Goal: Communication & Community: Participate in discussion

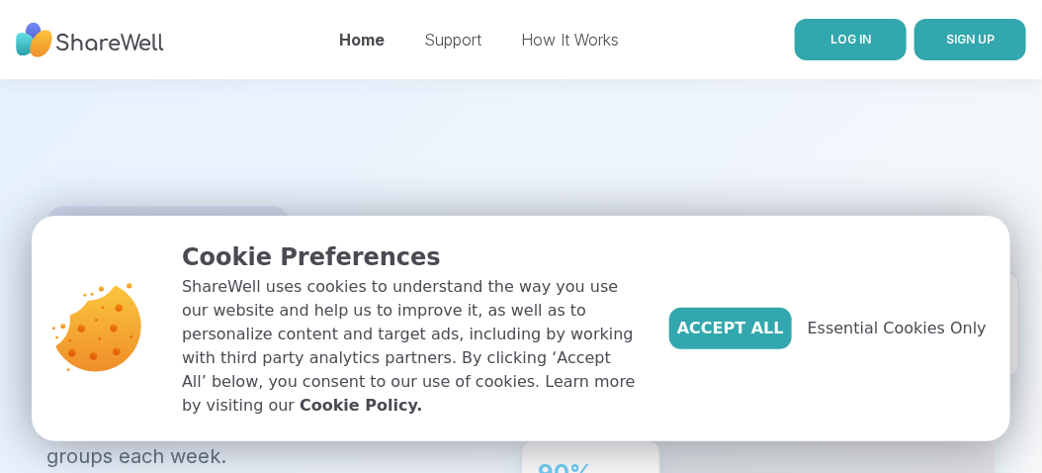
click at [850, 49] on link "LOG IN" at bounding box center [851, 40] width 112 height 42
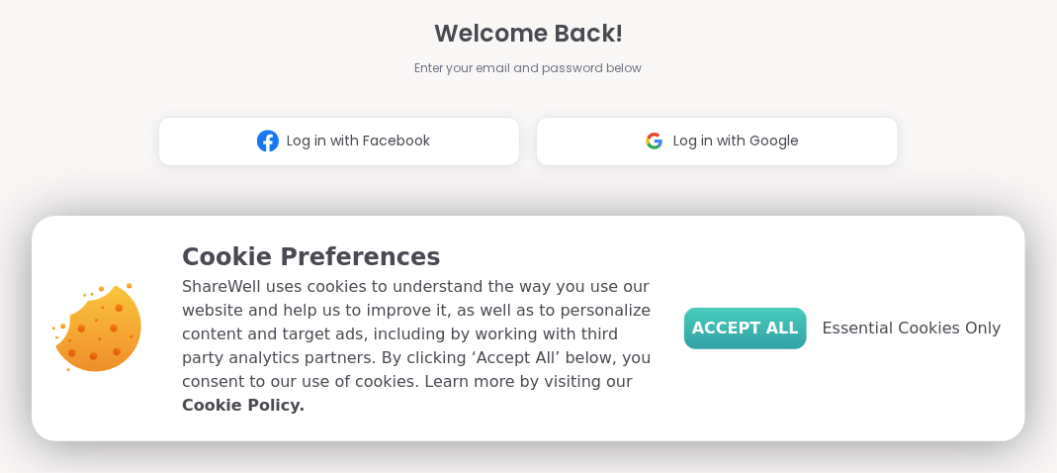
click at [763, 340] on span "Accept All" at bounding box center [745, 328] width 107 height 24
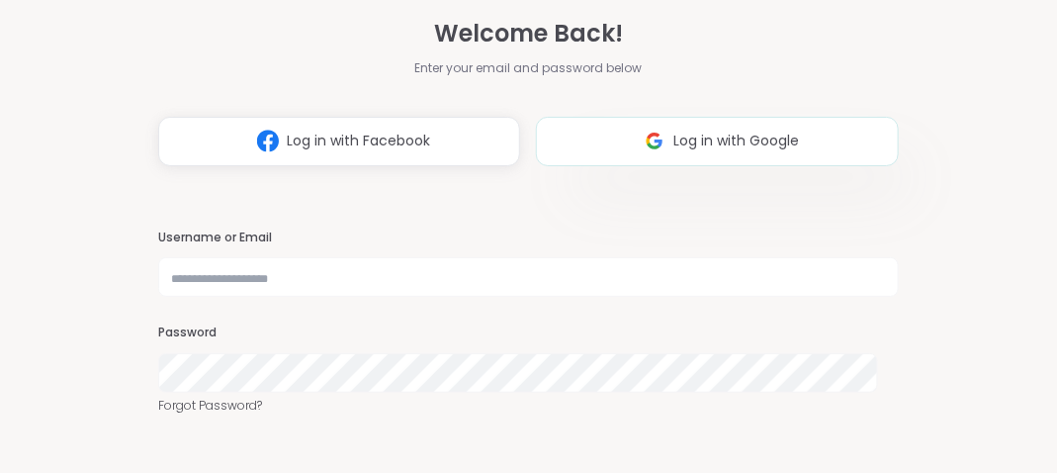
click at [735, 164] on button "Log in with Google" at bounding box center [717, 141] width 362 height 49
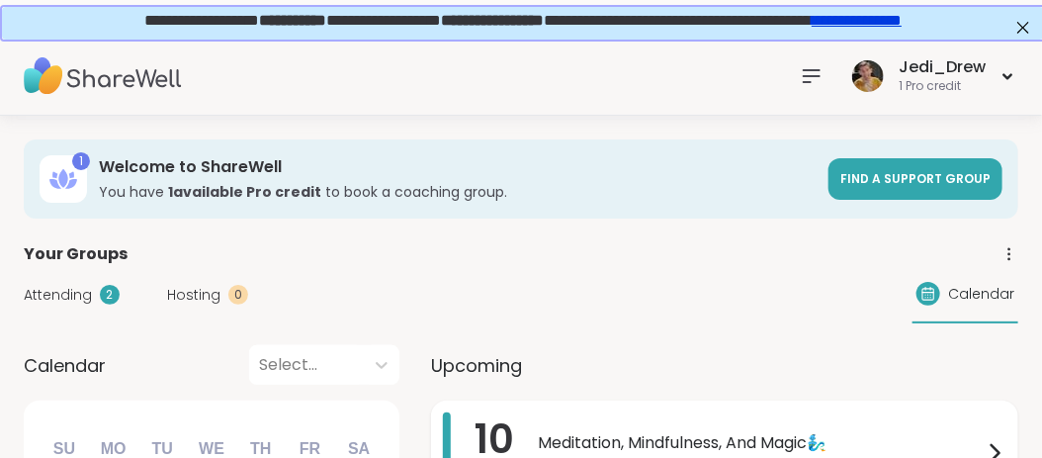
click at [738, 440] on span "Meditation, Mindfulness, And Magic🧞‍♂️" at bounding box center [760, 443] width 445 height 24
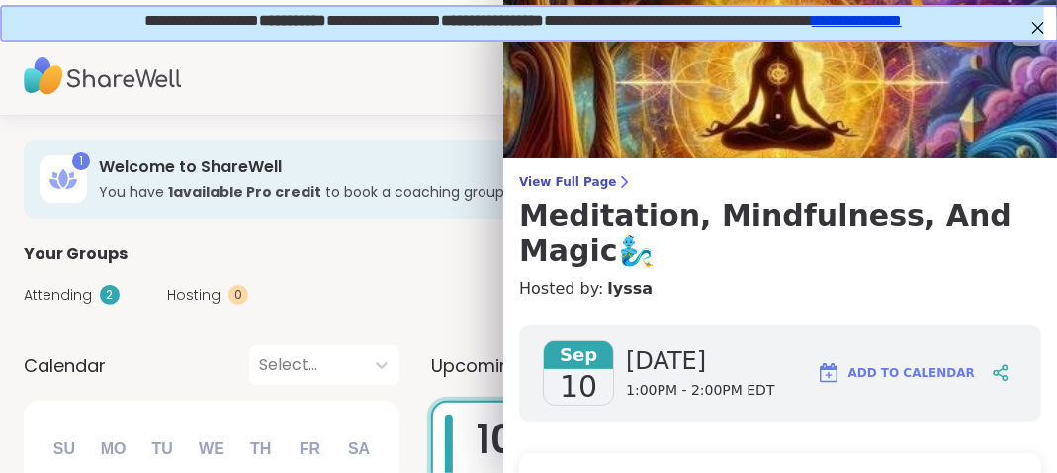
scroll to position [297, 0]
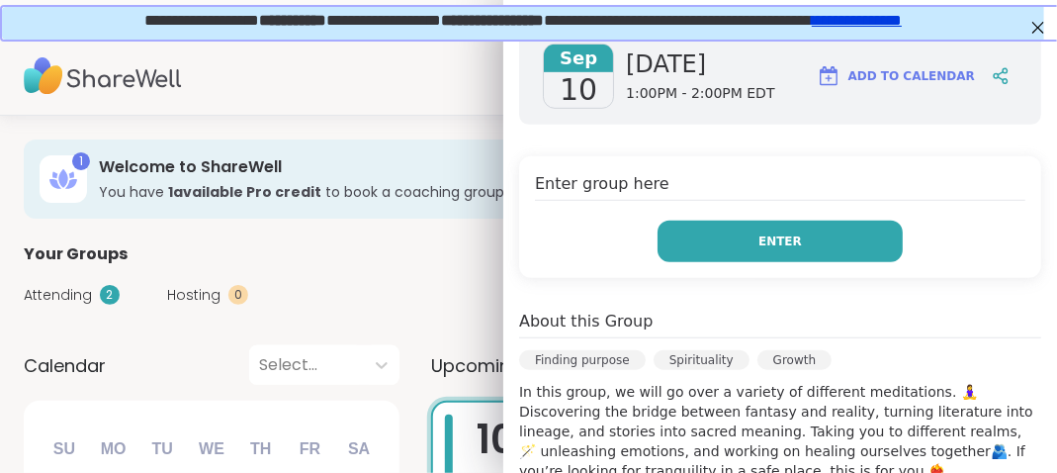
click at [761, 250] on button "Enter" at bounding box center [780, 242] width 245 height 42
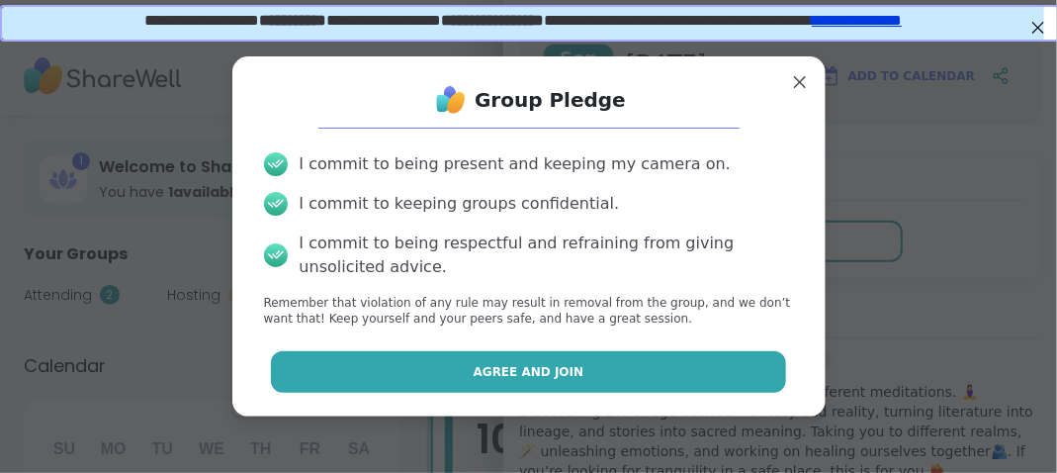
click at [657, 360] on button "Agree and Join" at bounding box center [528, 372] width 515 height 42
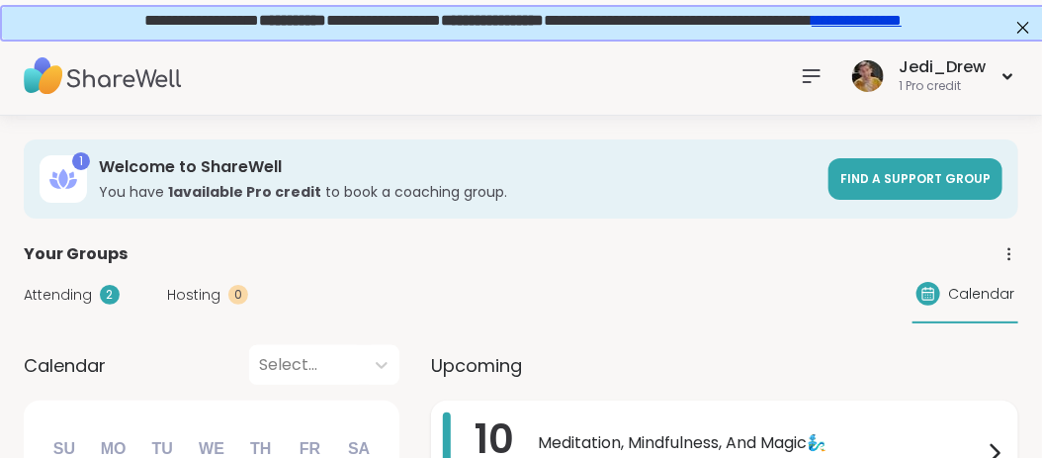
click at [676, 448] on span "Meditation, Mindfulness, And Magic🧞‍♂️" at bounding box center [760, 443] width 445 height 24
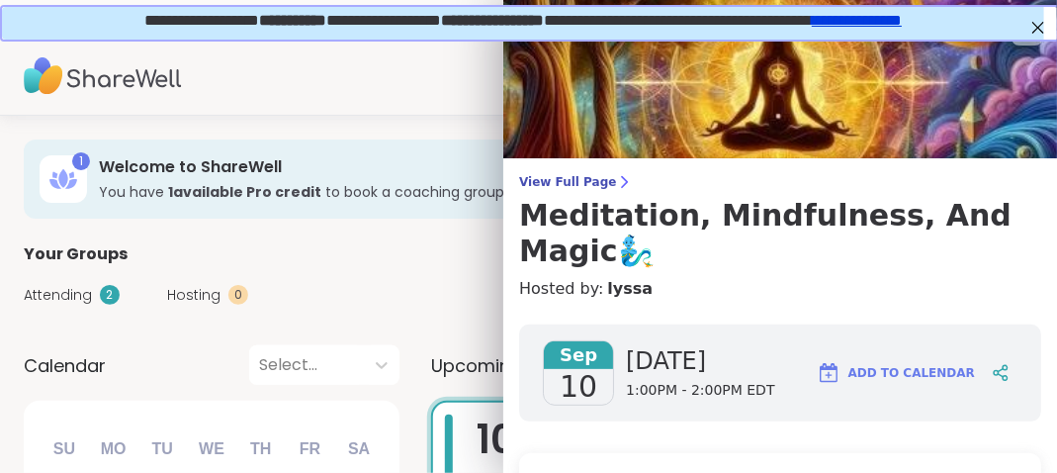
scroll to position [297, 0]
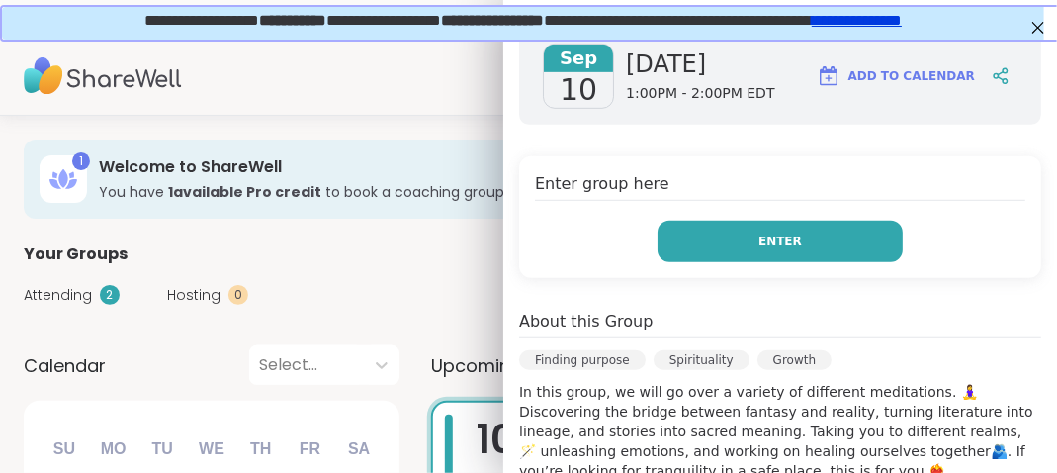
click at [770, 254] on button "Enter" at bounding box center [780, 242] width 245 height 42
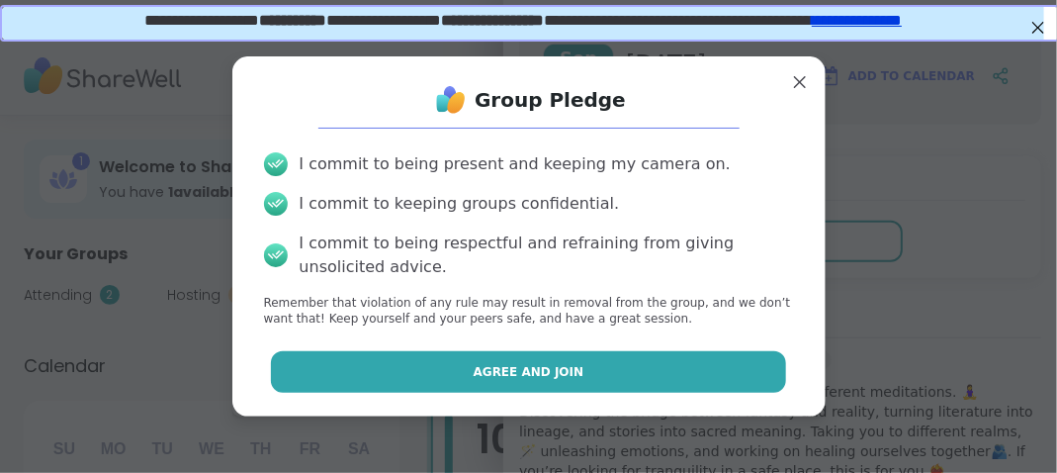
click at [690, 381] on button "Agree and Join" at bounding box center [528, 372] width 515 height 42
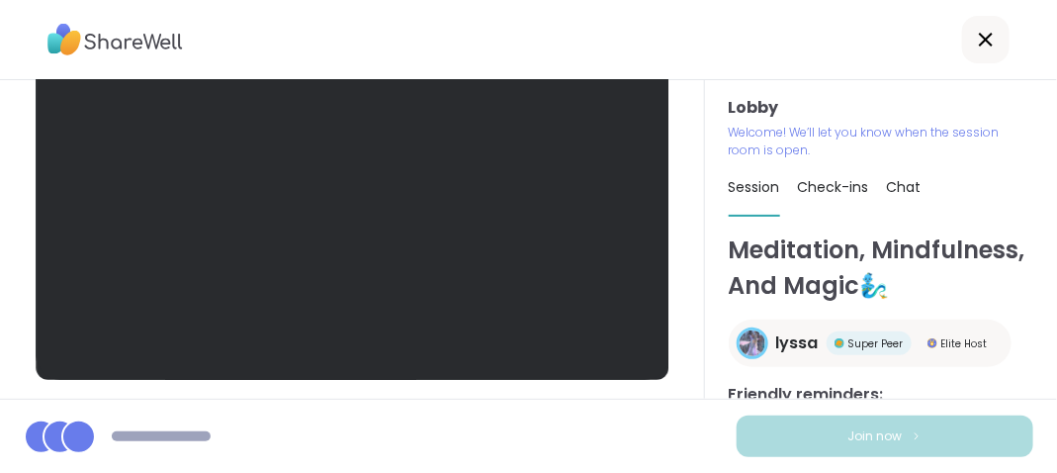
scroll to position [197, 0]
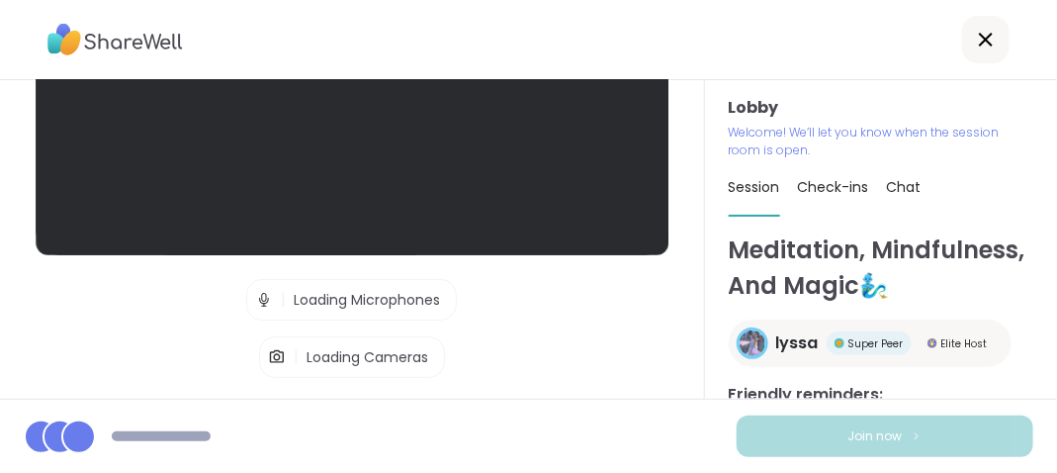
click at [640, 413] on div "Join now" at bounding box center [528, 436] width 1057 height 74
drag, startPoint x: 1014, startPoint y: 277, endPoint x: 573, endPoint y: 306, distance: 442.0
click at [573, 306] on div "Lobby | Loading Microphones | Loading Cameras Test speaker and microphone" at bounding box center [352, 167] width 633 height 536
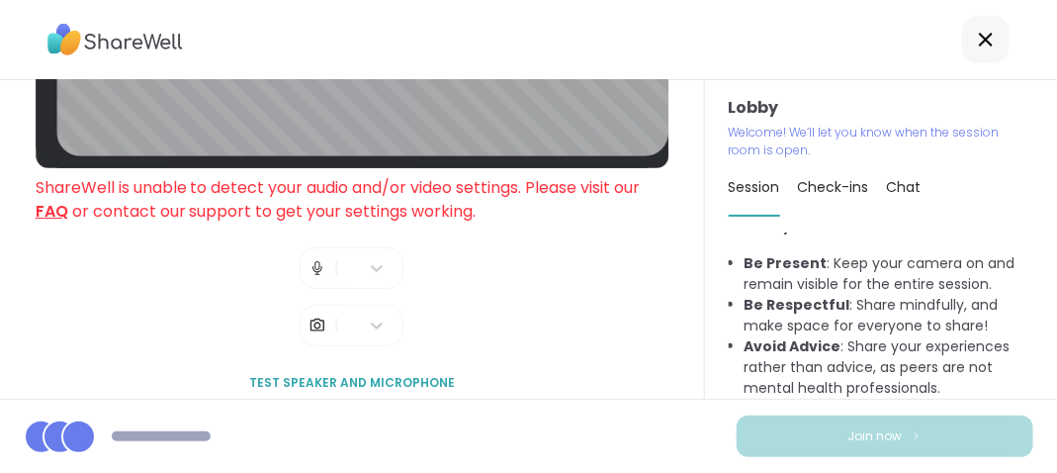
scroll to position [289, 0]
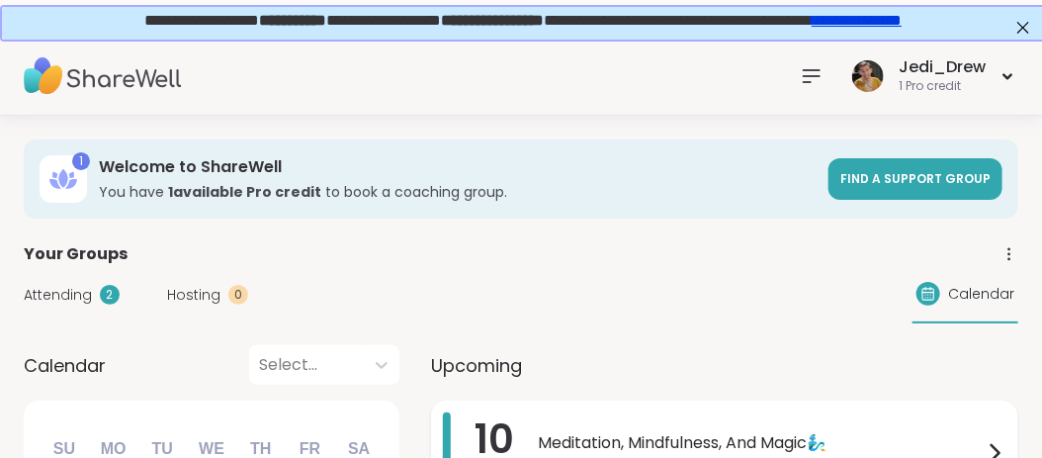
click at [575, 441] on span "Meditation, Mindfulness, And Magic🧞‍♂️" at bounding box center [760, 443] width 445 height 24
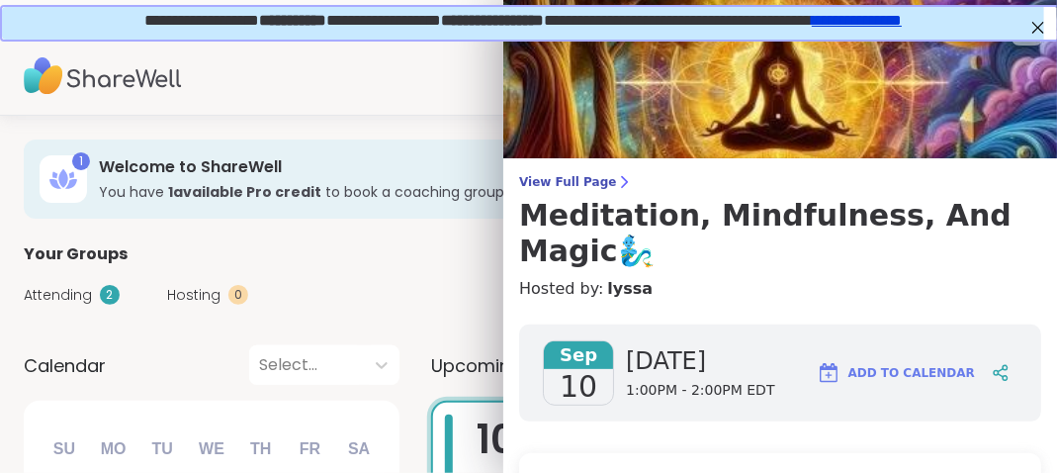
scroll to position [297, 0]
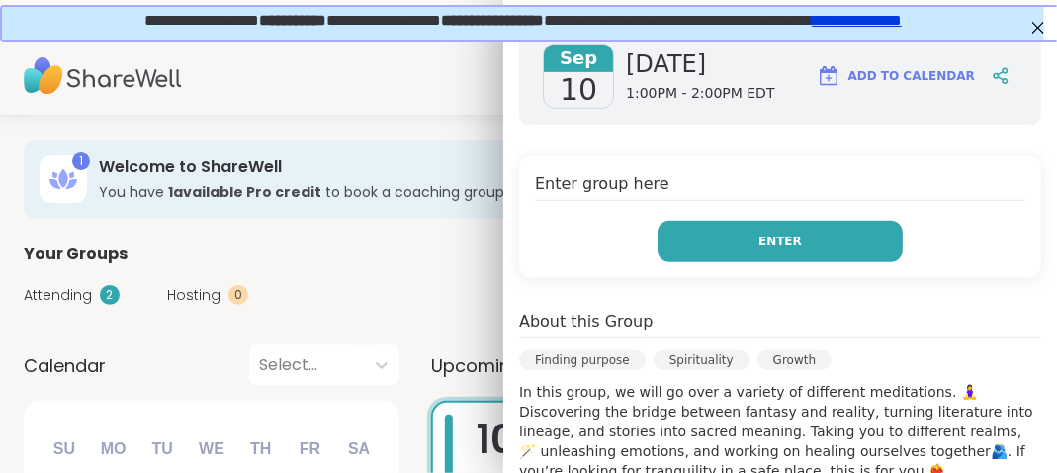
click at [714, 229] on button "Enter" at bounding box center [780, 242] width 245 height 42
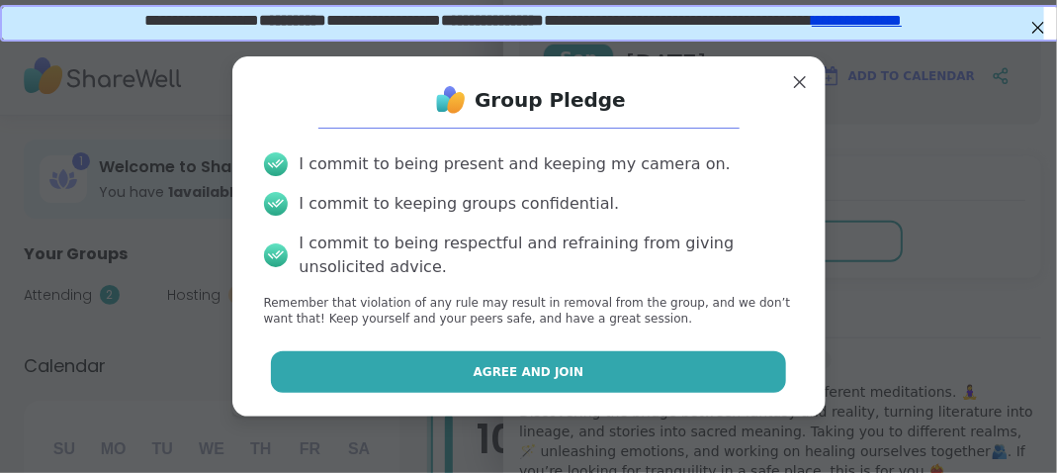
click at [674, 388] on button "Agree and Join" at bounding box center [528, 372] width 515 height 42
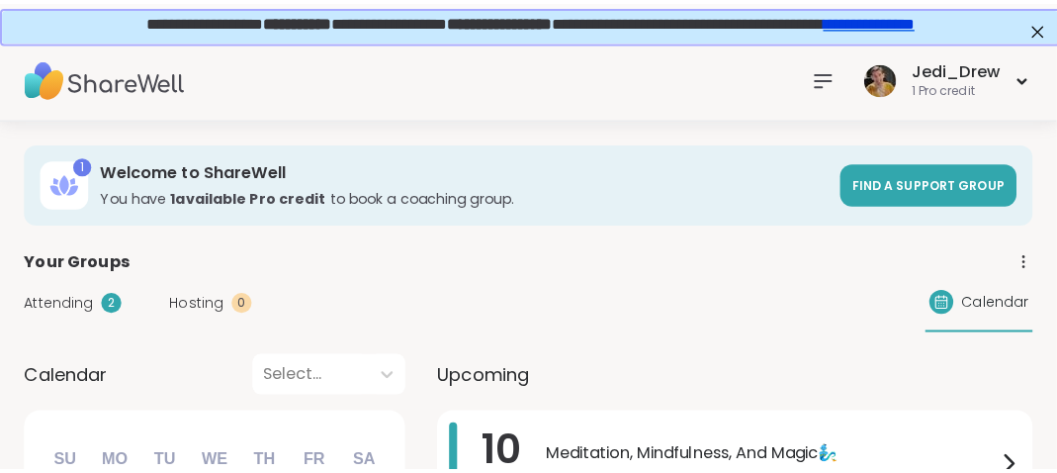
scroll to position [297, 0]
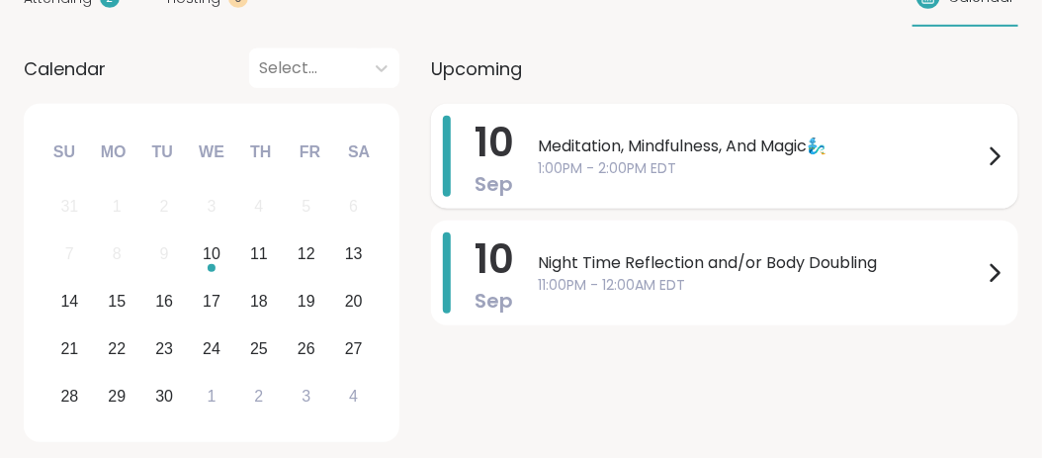
click at [585, 162] on span "1:00PM - 2:00PM EDT" at bounding box center [760, 168] width 445 height 21
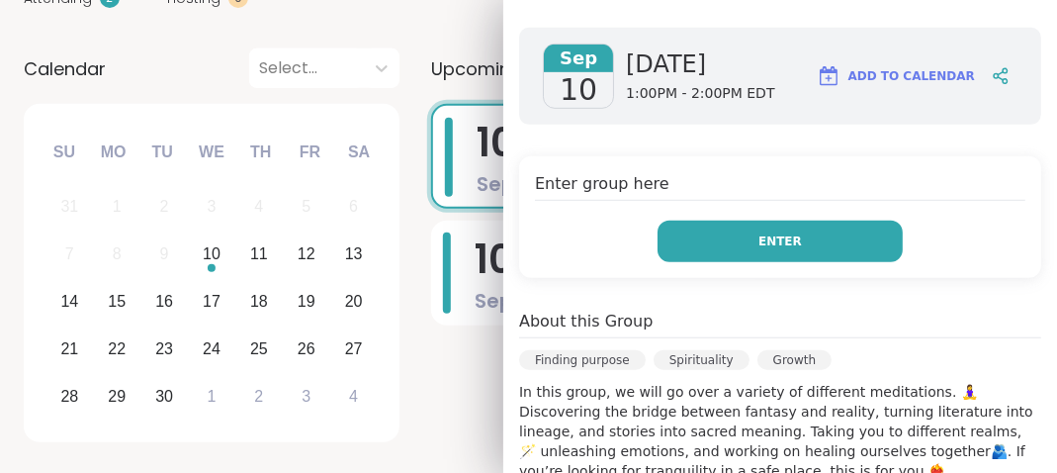
click at [725, 243] on button "Enter" at bounding box center [780, 242] width 245 height 42
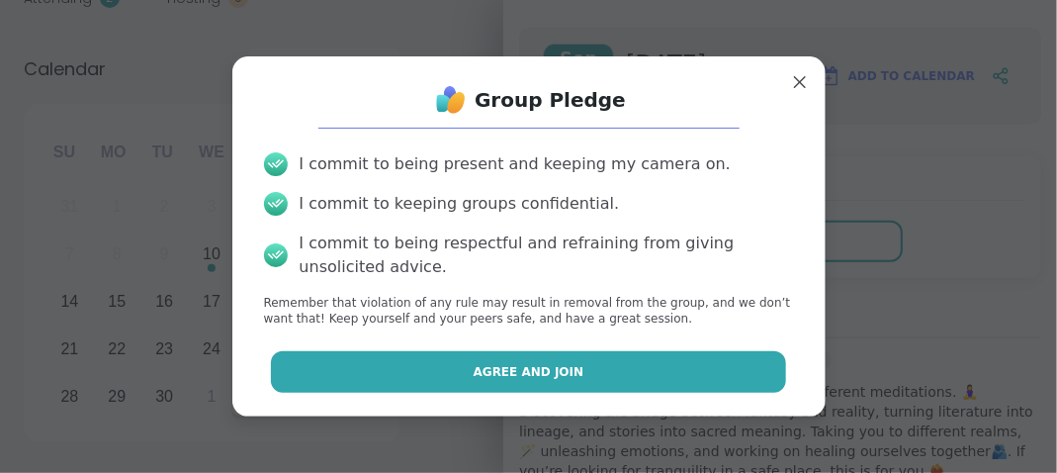
click at [630, 388] on button "Agree and Join" at bounding box center [528, 372] width 515 height 42
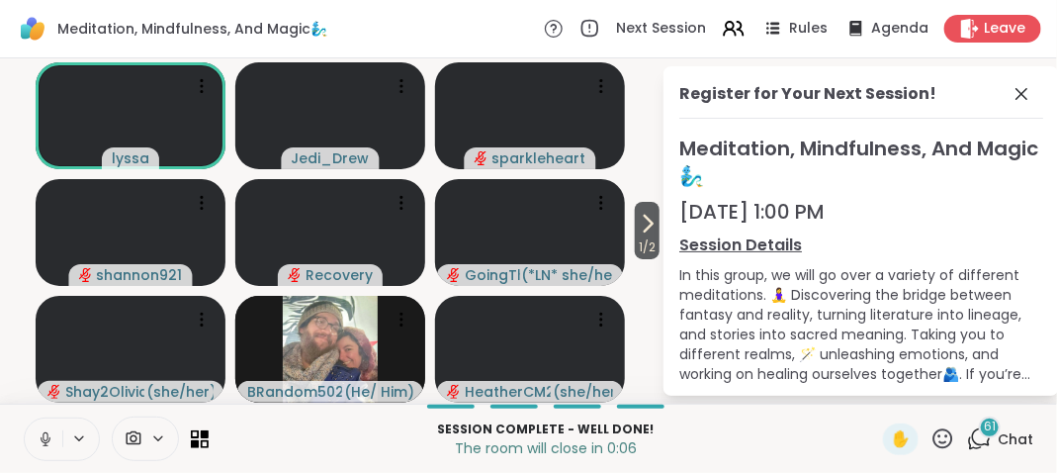
click at [753, 246] on link "Session Details" at bounding box center [861, 245] width 364 height 24
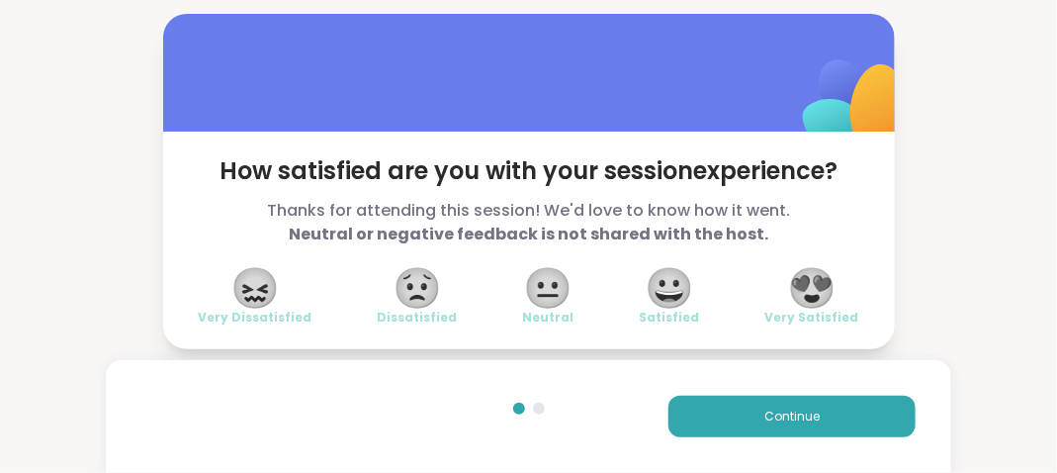
click at [798, 287] on span "😍" at bounding box center [811, 288] width 49 height 36
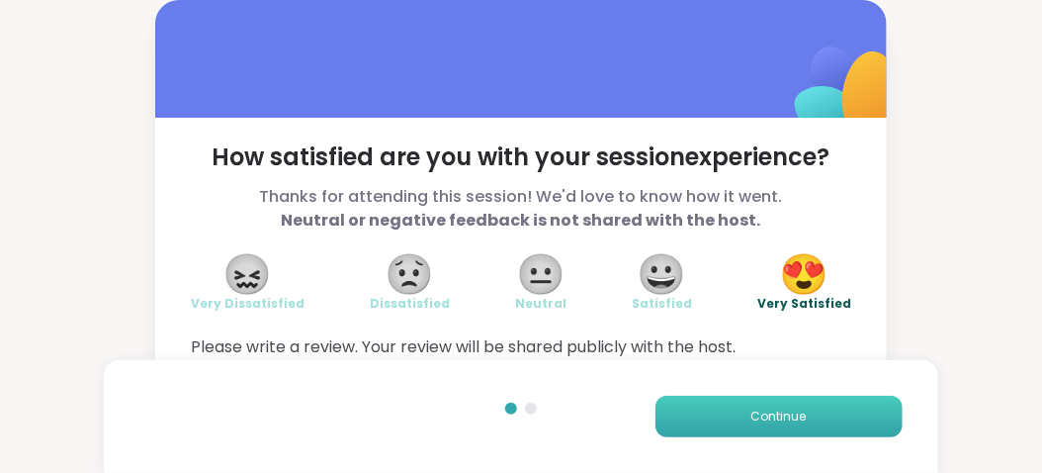
click at [824, 402] on button "Continue" at bounding box center [779, 417] width 247 height 42
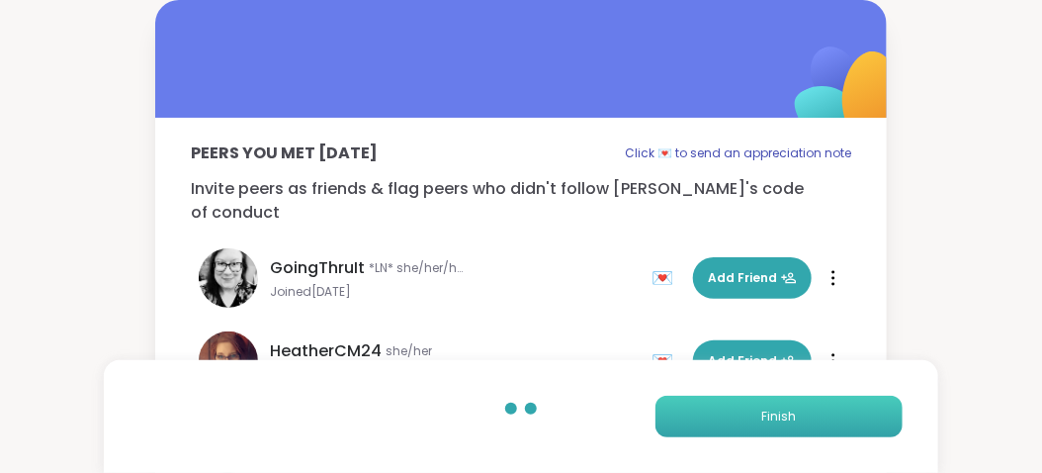
click at [824, 402] on button "Finish" at bounding box center [779, 417] width 247 height 42
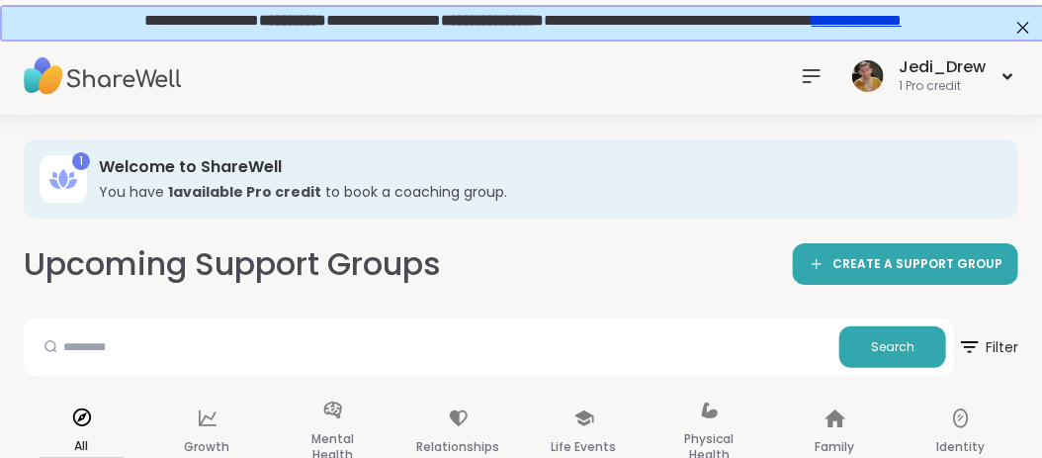
click at [765, 26] on span "**********" at bounding box center [521, 18] width 758 height 15
click at [808, 67] on icon at bounding box center [812, 76] width 24 height 24
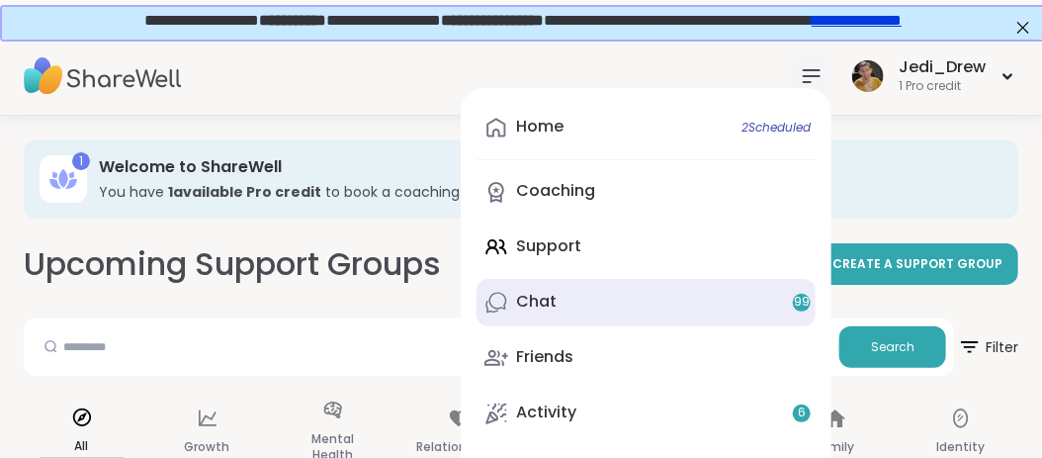
click at [508, 296] on icon at bounding box center [497, 303] width 24 height 24
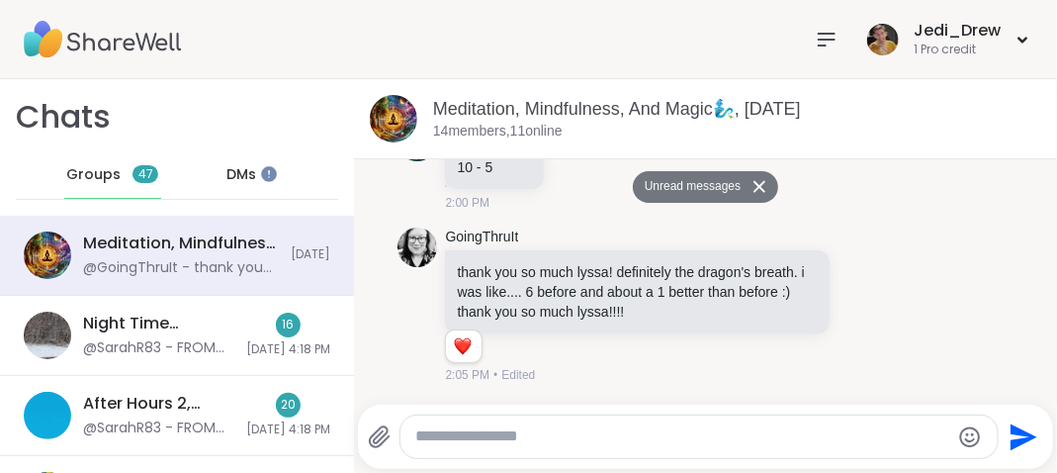
scroll to position [10579, 0]
click at [258, 182] on div "DMs" at bounding box center [242, 174] width 97 height 47
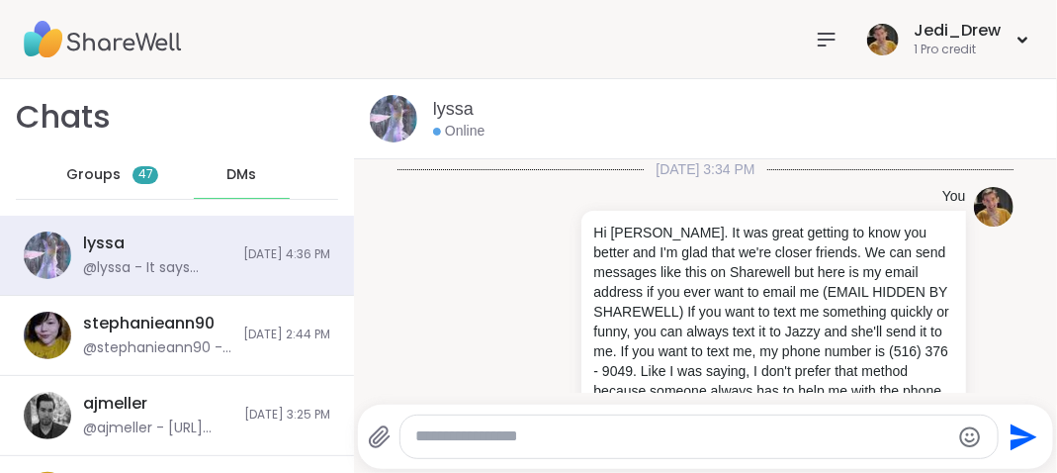
scroll to position [300, 0]
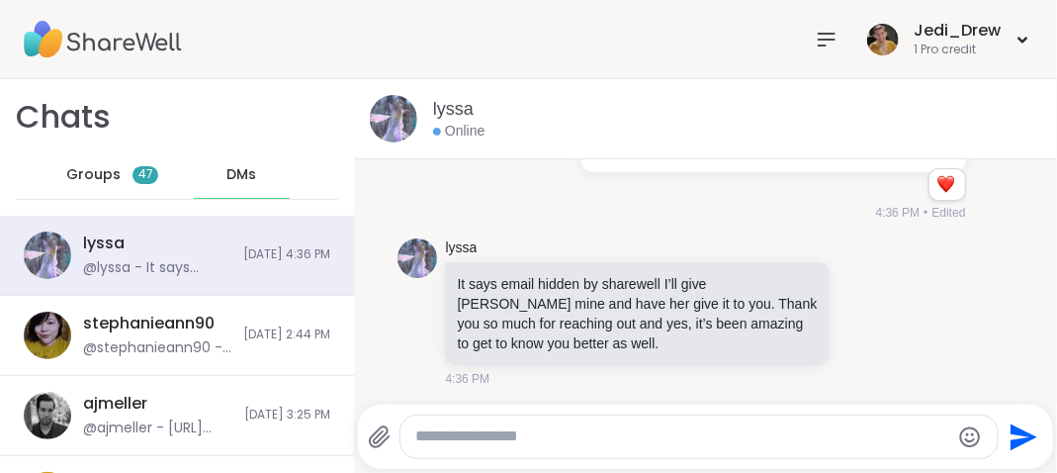
click at [551, 444] on textarea "Type your message" at bounding box center [682, 436] width 533 height 21
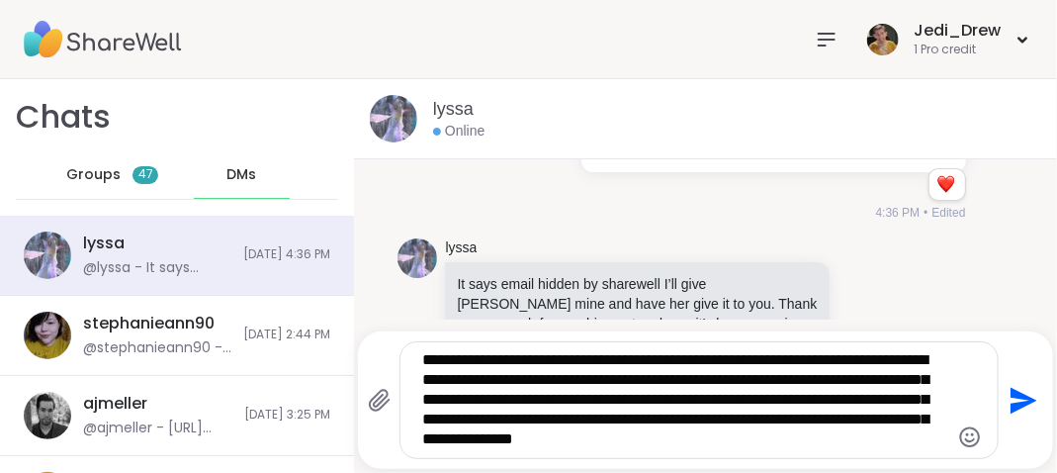
type textarea "**********"
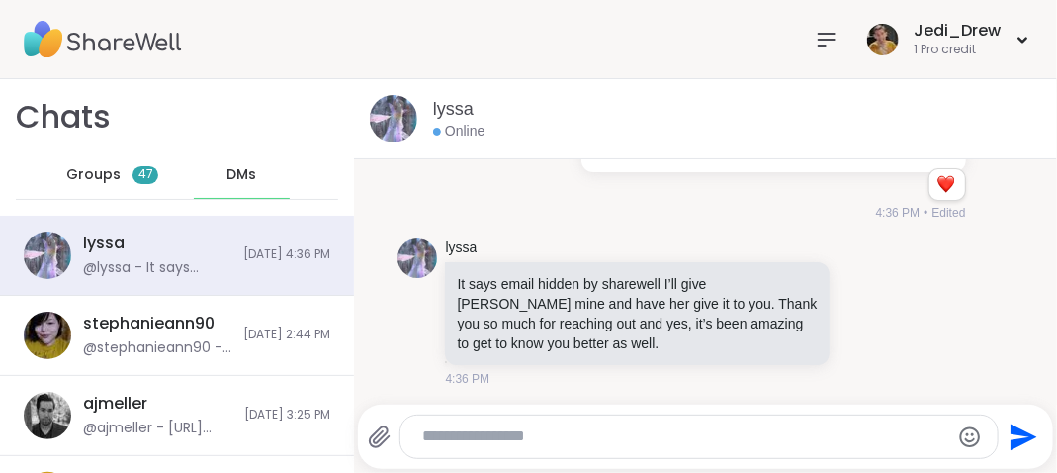
scroll to position [542, 0]
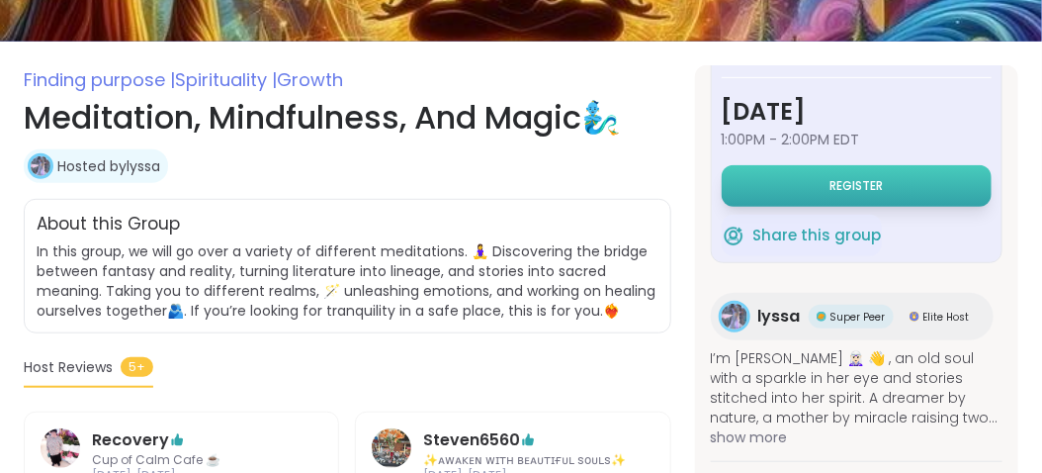
scroll to position [98, 0]
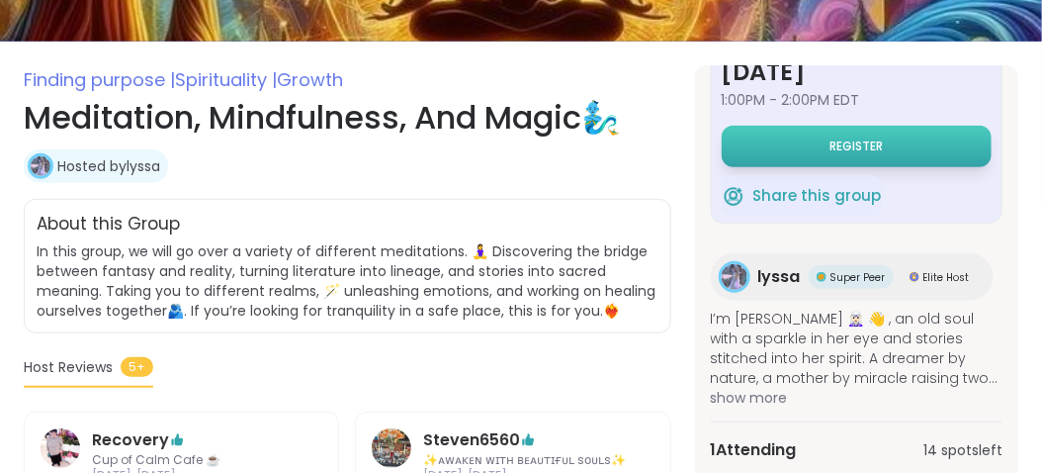
click at [845, 158] on button "Register" at bounding box center [857, 147] width 270 height 42
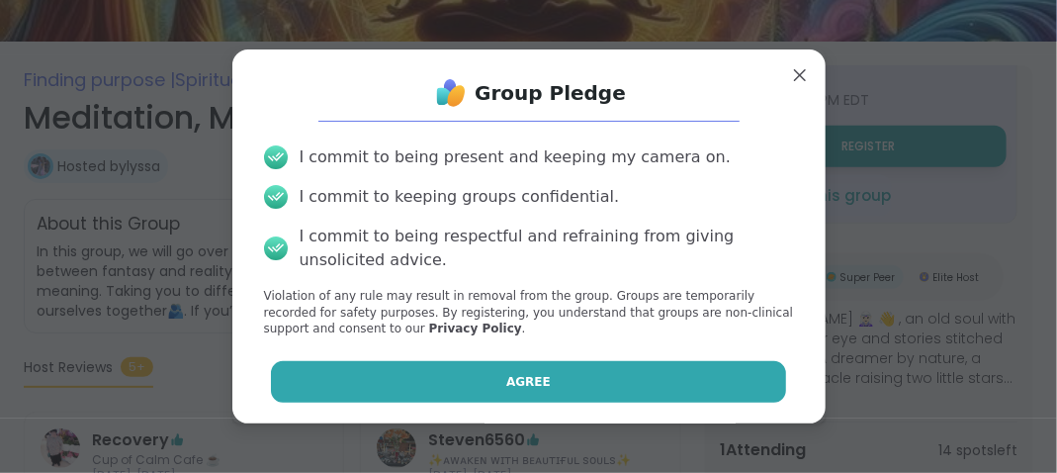
click at [749, 373] on button "Agree" at bounding box center [528, 382] width 515 height 42
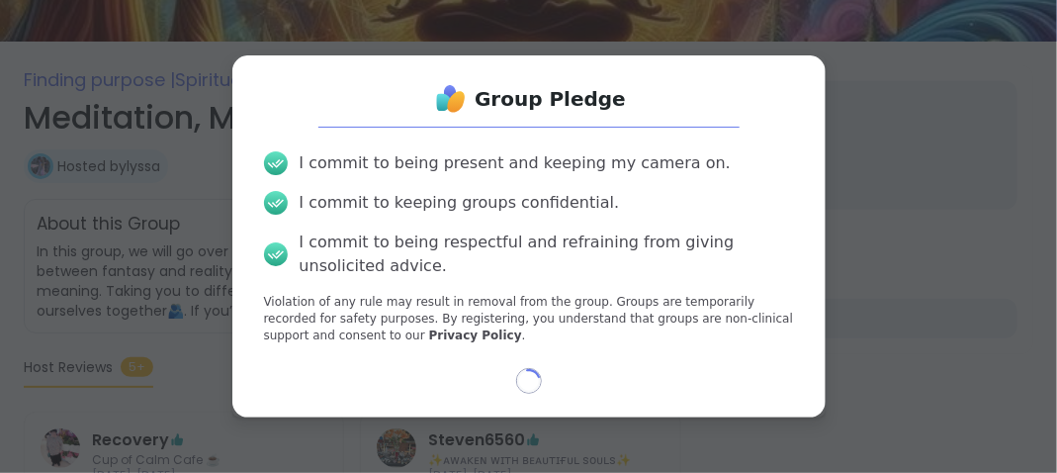
select select "**"
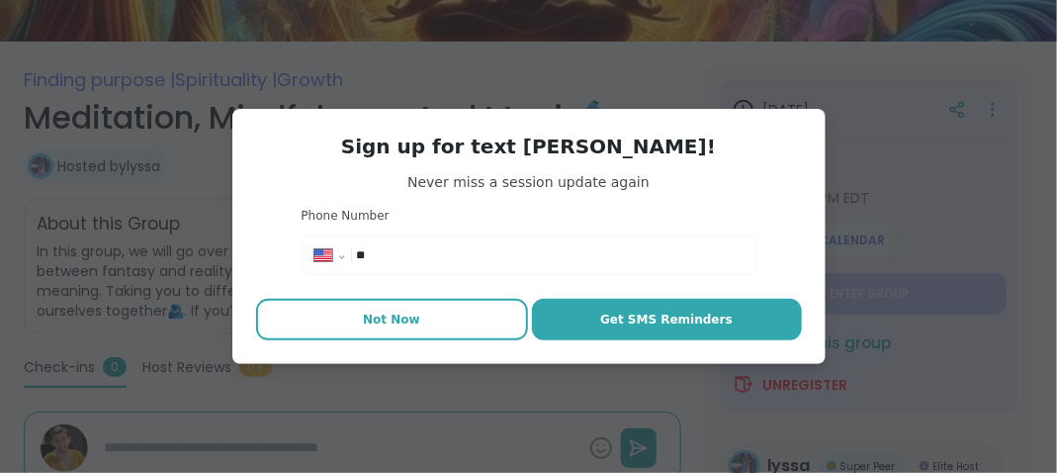
click at [380, 327] on span "Not Now" at bounding box center [391, 320] width 57 height 18
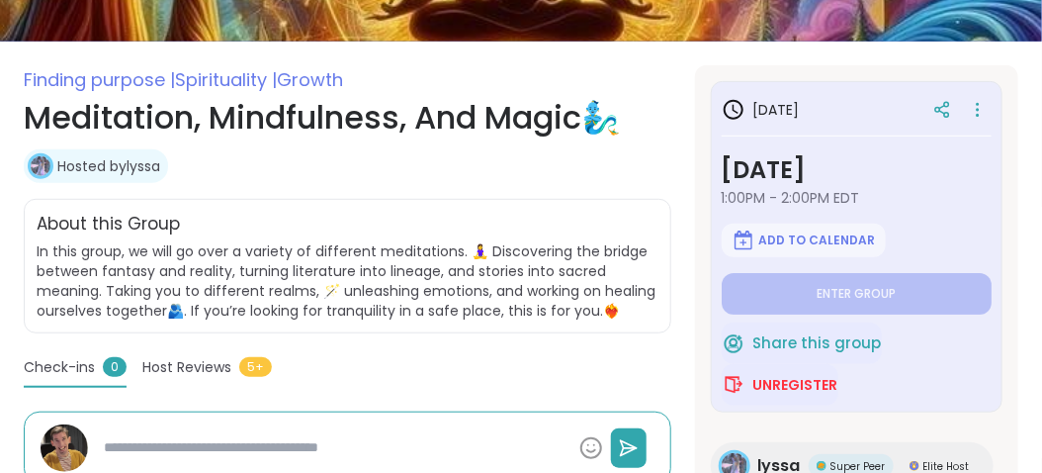
type textarea "*"
